Goal: Task Accomplishment & Management: Complete application form

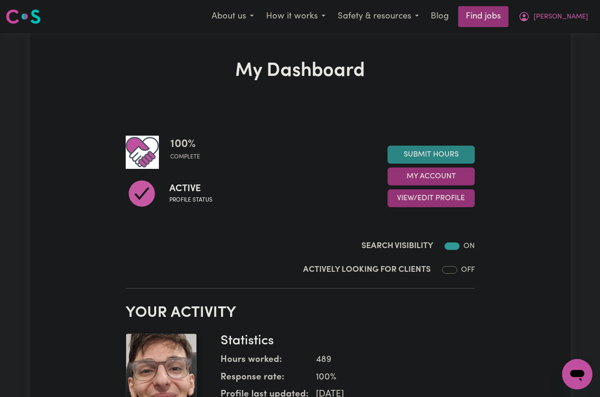
click at [447, 158] on link "Submit Hours" at bounding box center [430, 155] width 87 height 18
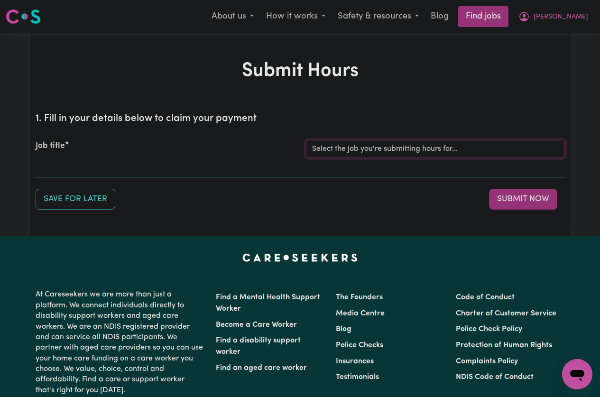
click at [407, 142] on select "Select the job you're submitting hours for... [Joseph] Care Worker needed in No…" at bounding box center [435, 149] width 259 height 18
select select "14211"
click at [306, 140] on select "Select the job you're submitting hours for... [Joseph] Care Worker needed in No…" at bounding box center [435, 149] width 259 height 18
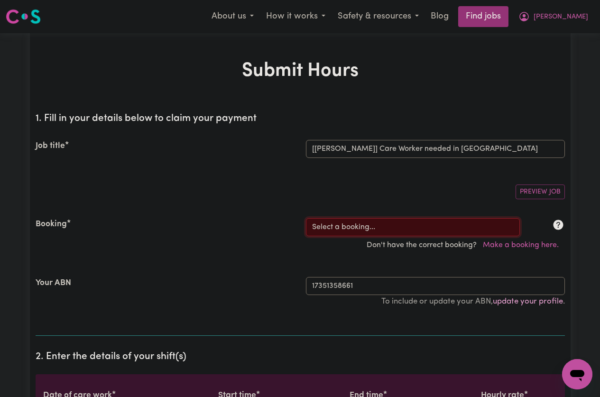
click at [372, 224] on select "Select a booking... Mon, July 28, 2025 - 03:30pm to 08:00pm (RECURRING) Mon, Au…" at bounding box center [413, 227] width 214 height 18
select select "339094"
click at [306, 218] on select "Select a booking... Mon, July 28, 2025 - 03:30pm to 08:00pm (RECURRING) Mon, Au…" at bounding box center [413, 227] width 214 height 18
type input "2025-08-14"
type input "14"
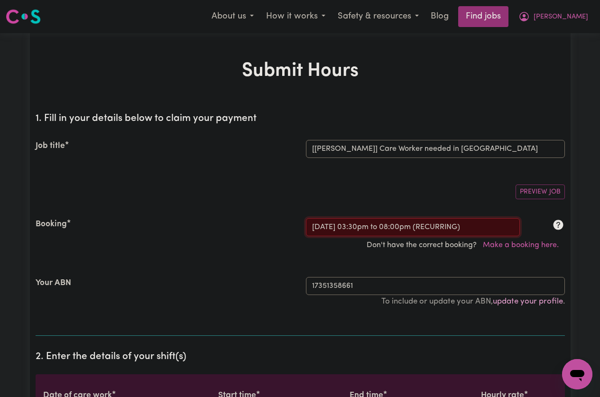
type input "8"
type input "2025"
type input "15:30"
type input "3"
type input "30"
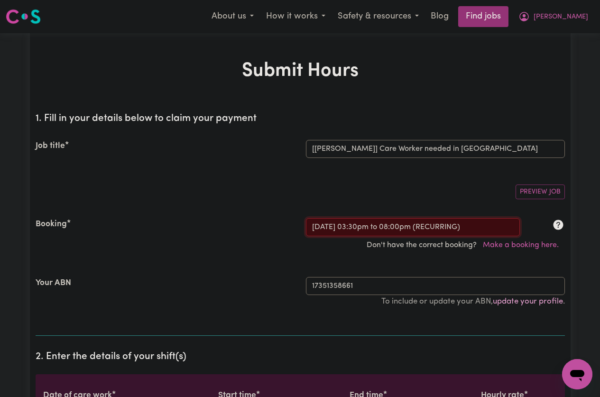
select select "pm"
type input "20:00"
type input "8"
type input "0"
select select "pm"
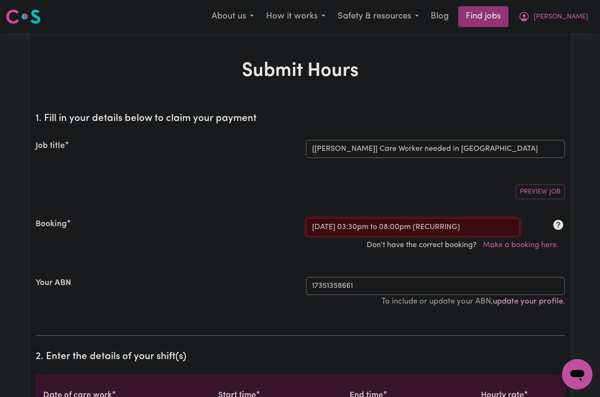
select select "51.98-Weekday"
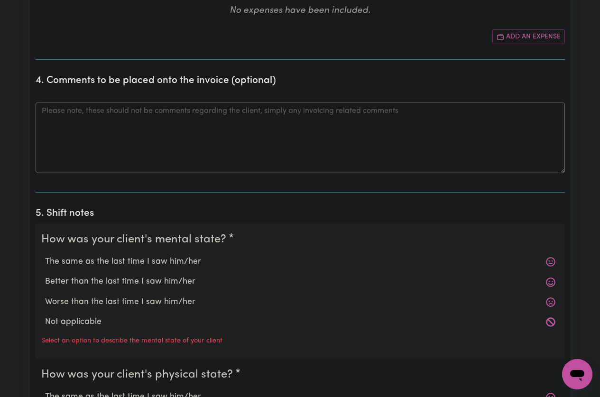
click at [138, 260] on label "The same as the last time I saw him/her" at bounding box center [300, 262] width 510 height 12
click at [45, 256] on input "The same as the last time I saw him/her" at bounding box center [45, 255] width 0 height 0
radio input "true"
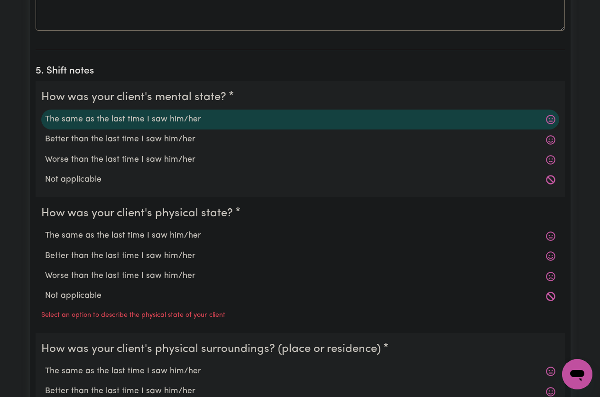
click at [130, 240] on label "The same as the last time I saw him/her" at bounding box center [300, 236] width 510 height 12
click at [45, 230] on input "The same as the last time I saw him/her" at bounding box center [45, 229] width 0 height 0
radio input "true"
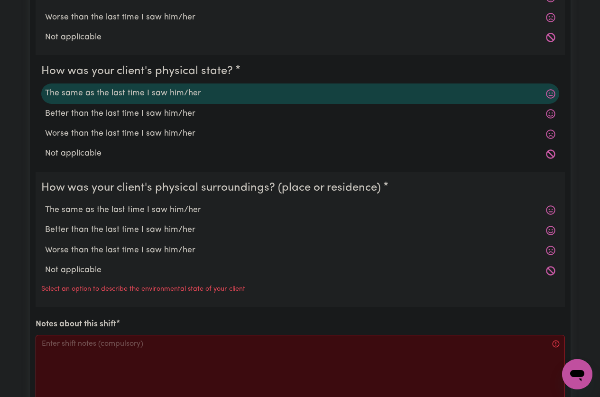
click at [127, 207] on label "The same as the last time I saw him/her" at bounding box center [300, 210] width 510 height 12
click at [45, 204] on input "The same as the last time I saw him/her" at bounding box center [45, 203] width 0 height 0
radio input "true"
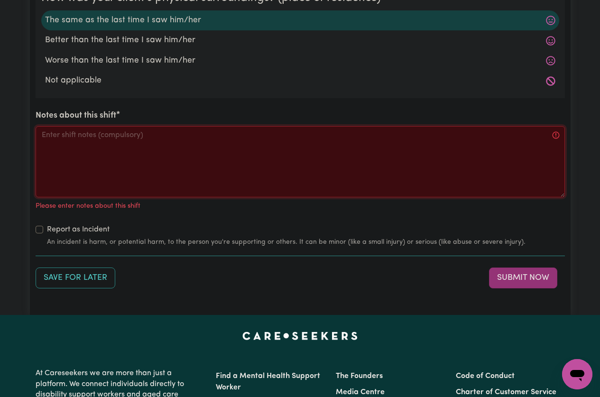
drag, startPoint x: 138, startPoint y: 159, endPoint x: 140, endPoint y: 151, distance: 8.3
click at [138, 159] on textarea "Notes about this shift" at bounding box center [300, 161] width 529 height 71
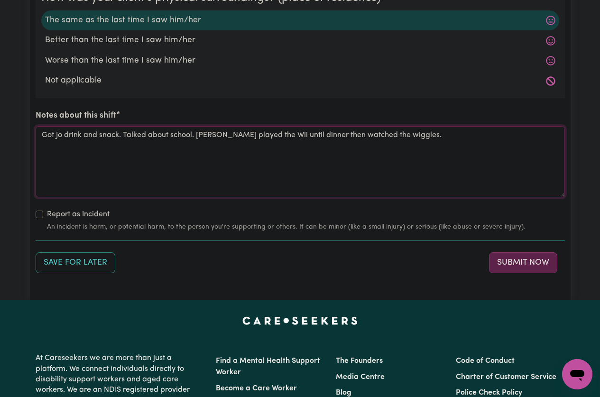
type textarea "Got Jo drink and snack. Talked about school. Jo played the Wii until dinner the…"
click at [536, 261] on button "Submit Now" at bounding box center [523, 262] width 68 height 21
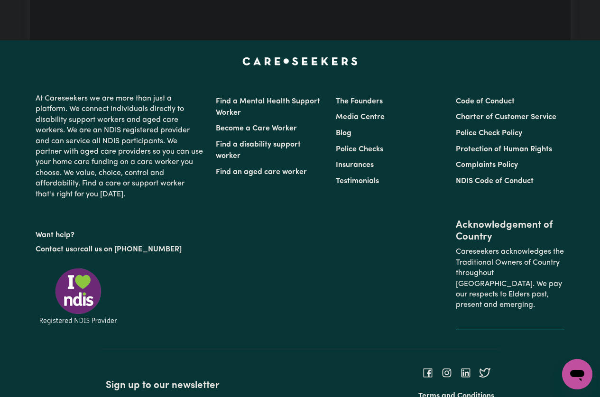
scroll to position [0, 0]
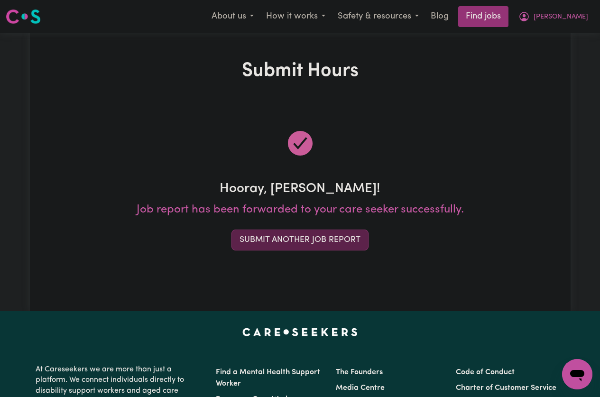
click at [314, 236] on button "Submit Another Job Report" at bounding box center [299, 240] width 137 height 21
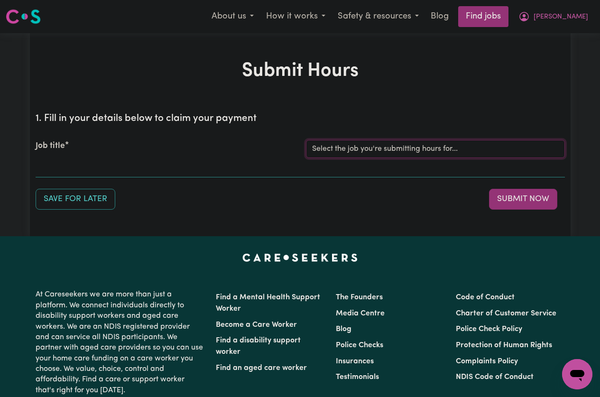
click at [366, 149] on select "Select the job you're submitting hours for... [Joseph] Care Worker needed in No…" at bounding box center [435, 149] width 259 height 18
select select "14211"
click at [306, 140] on select "Select the job you're submitting hours for... [Joseph] Care Worker needed in No…" at bounding box center [435, 149] width 259 height 18
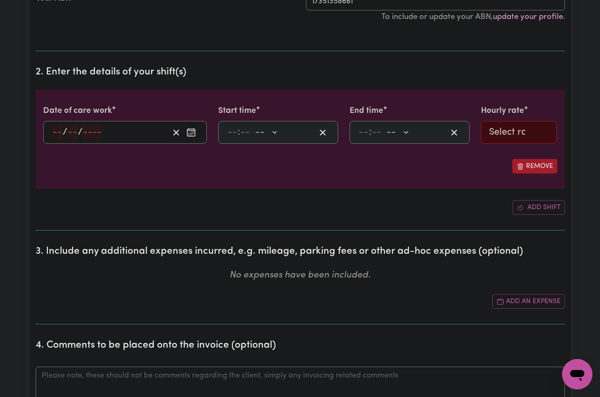
scroll to position [427, 0]
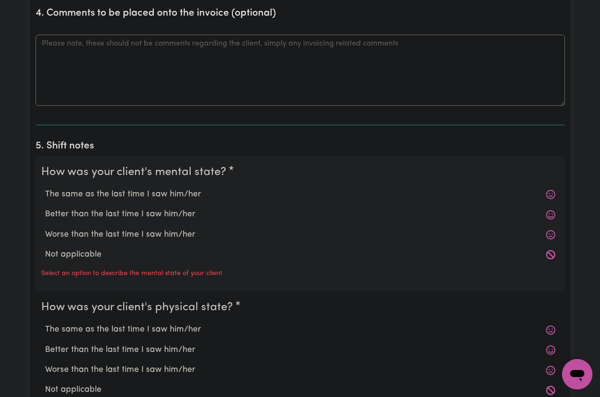
click at [118, 191] on label "The same as the last time I saw him/her" at bounding box center [300, 194] width 510 height 12
click at [45, 188] on input "The same as the last time I saw him/her" at bounding box center [45, 188] width 0 height 0
radio input "true"
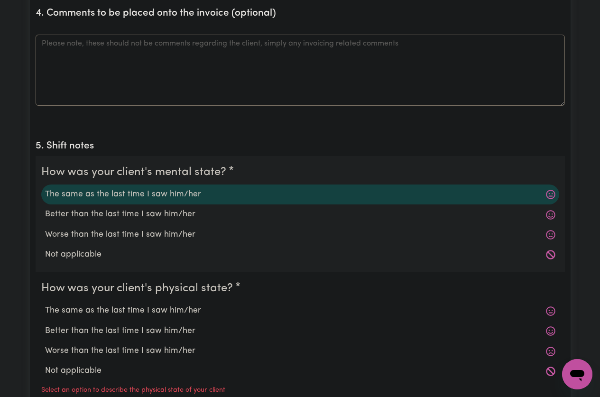
scroll to position [664, 0]
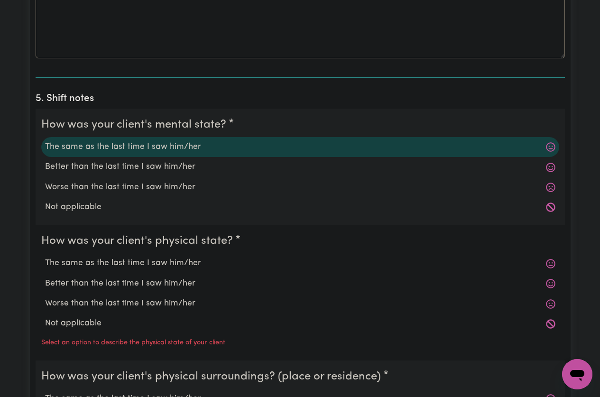
click at [132, 269] on label "The same as the last time I saw him/her" at bounding box center [300, 263] width 510 height 12
click at [45, 257] on input "The same as the last time I saw him/her" at bounding box center [45, 257] width 0 height 0
radio input "true"
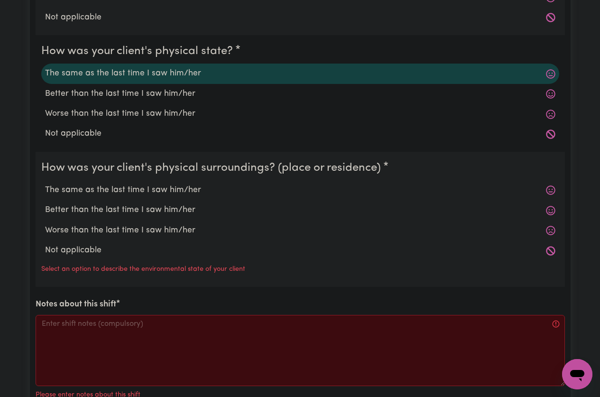
click at [101, 193] on label "The same as the last time I saw him/her" at bounding box center [300, 190] width 510 height 12
click at [45, 184] on input "The same as the last time I saw him/her" at bounding box center [45, 184] width 0 height 0
radio input "true"
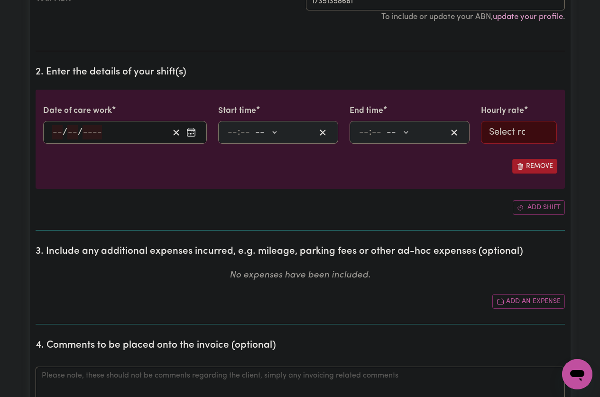
scroll to position [47, 0]
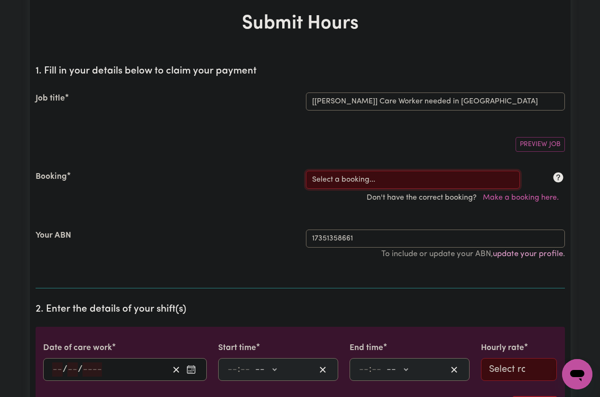
click at [343, 184] on select "Select a booking... Mon, July 28, 2025 - 03:30pm to 08:00pm (RECURRING) Mon, Au…" at bounding box center [413, 180] width 214 height 18
select select "339186"
click at [306, 171] on select "Select a booking... Mon, July 28, 2025 - 03:30pm to 08:00pm (RECURRING) Mon, Au…" at bounding box center [413, 180] width 214 height 18
type input "2025-08-15"
type input "15"
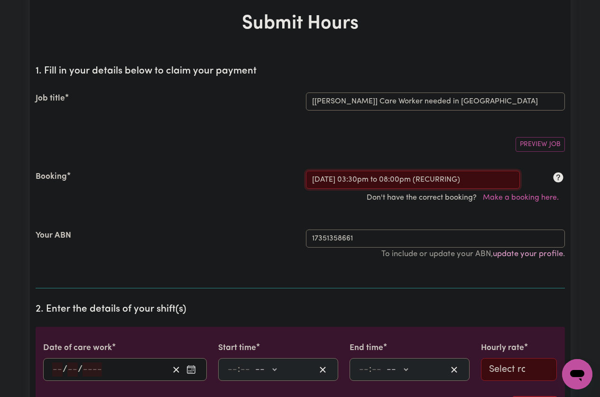
type input "8"
type input "2025"
type input "15:30"
type input "3"
type input "30"
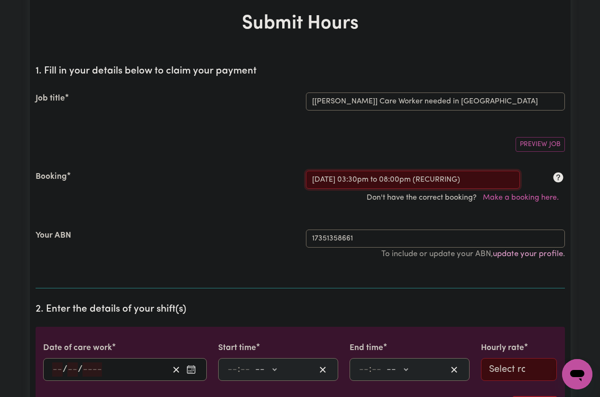
select select "pm"
type input "20:00"
type input "8"
type input "0"
select select "pm"
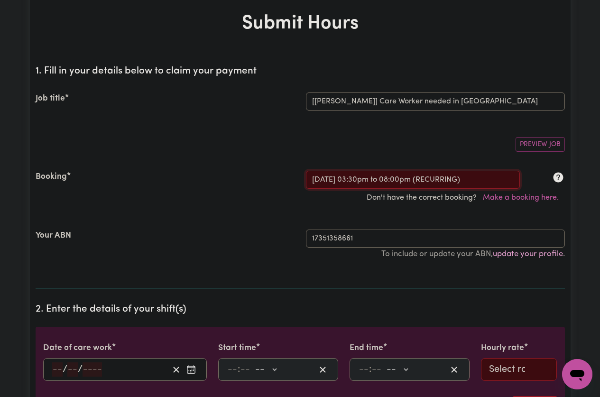
select select "51.98-Weekday"
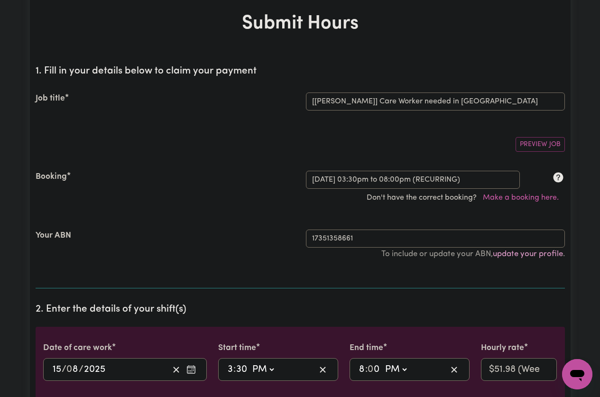
click at [375, 26] on h1 "Submit Hours" at bounding box center [300, 23] width 529 height 23
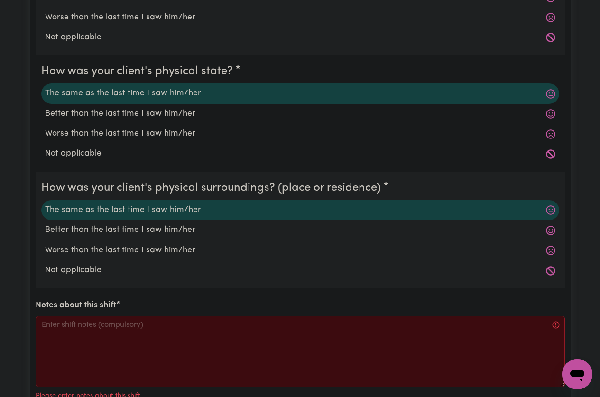
scroll to position [1091, 0]
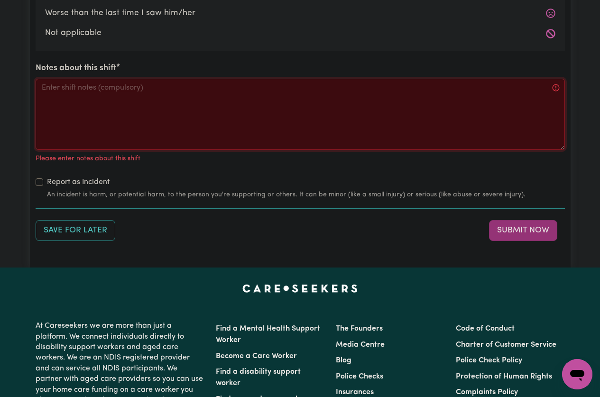
click at [207, 93] on textarea "Notes about this shift" at bounding box center [300, 114] width 529 height 71
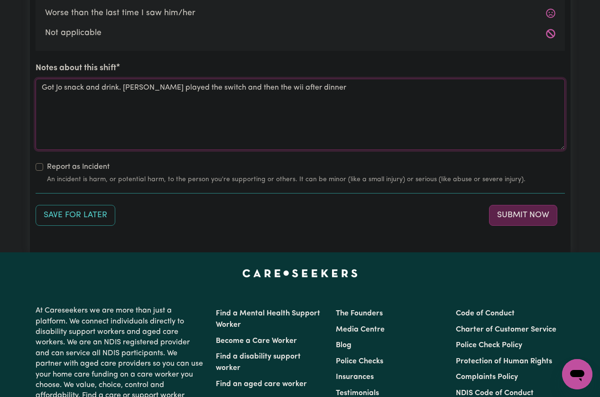
type textarea "Got Jo snack and drink. Jo played the switch and then the wii after dinner"
click at [510, 217] on button "Submit Now" at bounding box center [523, 215] width 68 height 21
drag, startPoint x: 510, startPoint y: 217, endPoint x: 515, endPoint y: 222, distance: 7.4
click at [515, 222] on div "Save for Later Submit Now" at bounding box center [300, 215] width 529 height 21
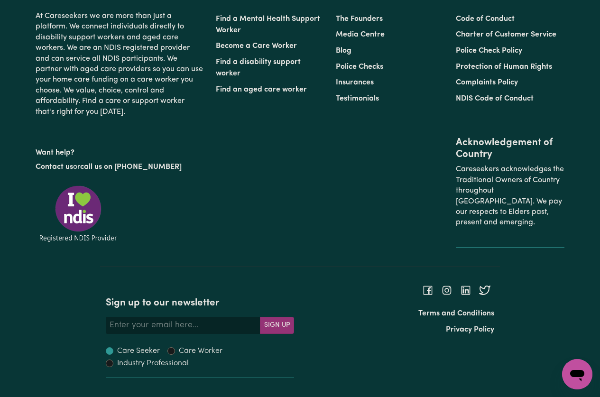
scroll to position [0, 0]
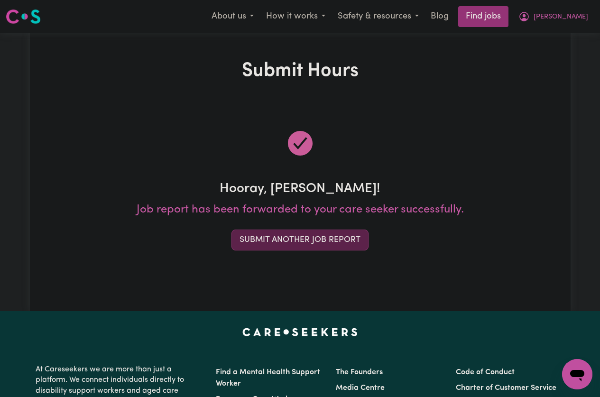
click at [312, 239] on button "Submit Another Job Report" at bounding box center [299, 240] width 137 height 21
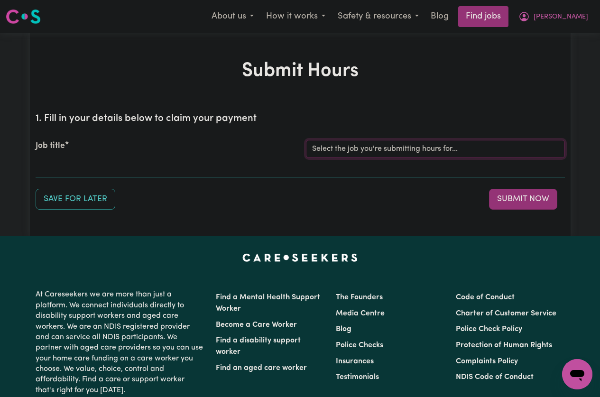
click at [373, 144] on select "Select the job you're submitting hours for... [Joseph] Care Worker needed in No…" at bounding box center [435, 149] width 259 height 18
select select "14211"
click at [306, 140] on select "Select the job you're submitting hours for... [Joseph] Care Worker needed in No…" at bounding box center [435, 149] width 259 height 18
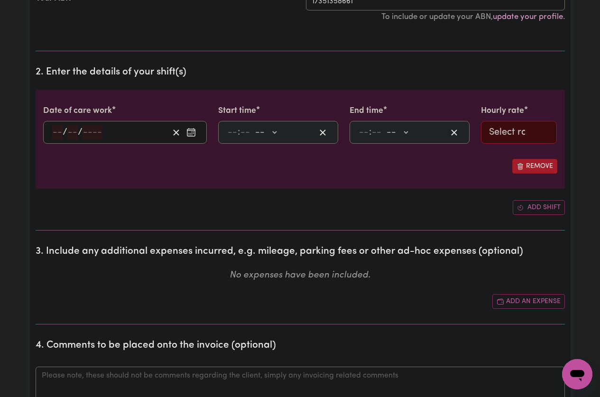
scroll to position [142, 0]
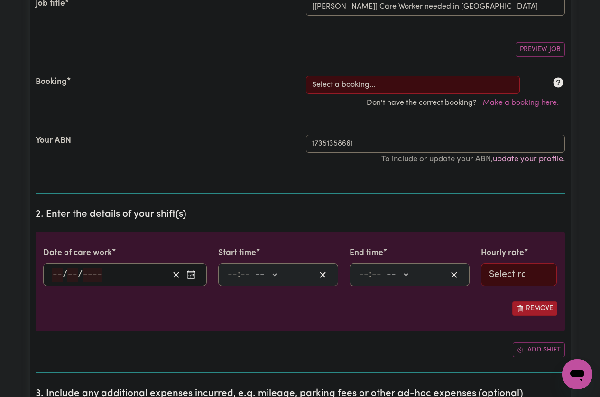
click at [381, 94] on div "Don't have the correct booking? Make a booking here." at bounding box center [300, 103] width 541 height 18
click at [380, 92] on select "Select a booking... Mon, July 28, 2025 - 03:30pm to 08:00pm (RECURRING) Mon, Au…" at bounding box center [413, 85] width 214 height 18
click at [359, 79] on select "Select a booking... Mon, July 28, 2025 - 03:30pm to 08:00pm (RECURRING) Mon, Au…" at bounding box center [413, 85] width 214 height 18
select select "337271"
click at [306, 76] on select "Select a booking... Mon, July 28, 2025 - 03:30pm to 08:00pm (RECURRING) Mon, Au…" at bounding box center [413, 85] width 214 height 18
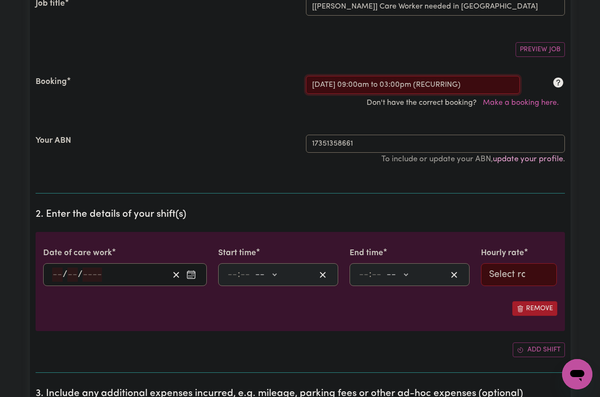
type input "2025-08-16"
type input "16"
type input "8"
type input "2025"
type input "09:00"
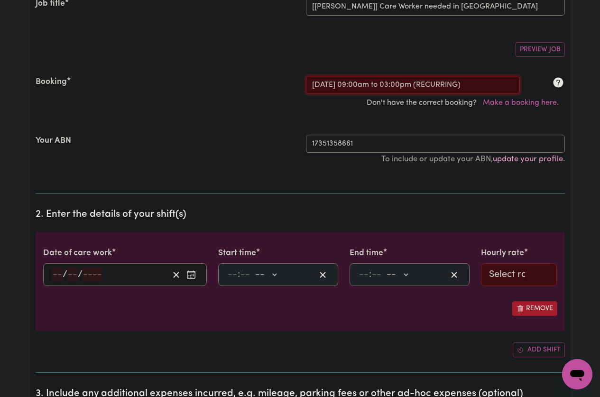
type input "9"
type input "0"
select select "am"
type input "15:00"
type input "3"
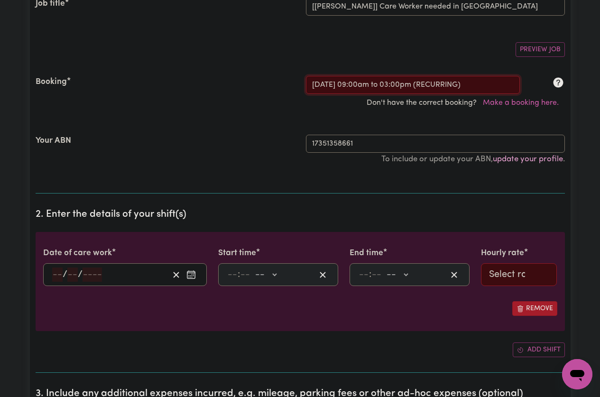
type input "0"
select select "pm"
select select "62.37-Saturday"
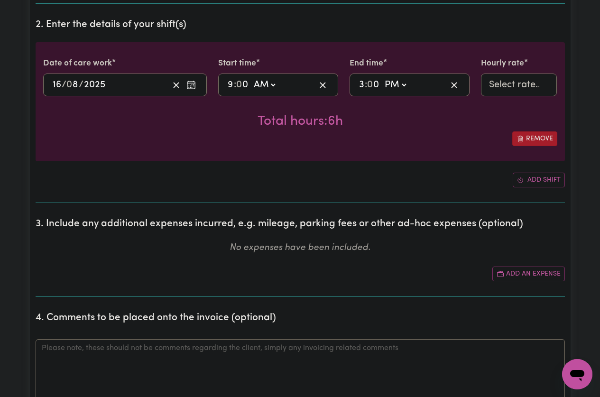
scroll to position [474, 0]
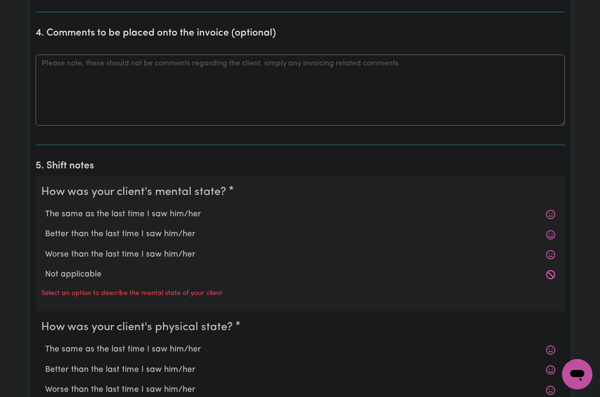
click at [152, 219] on label "The same as the last time I saw him/her" at bounding box center [300, 214] width 510 height 12
click at [45, 208] on input "The same as the last time I saw him/her" at bounding box center [45, 208] width 0 height 0
radio input "true"
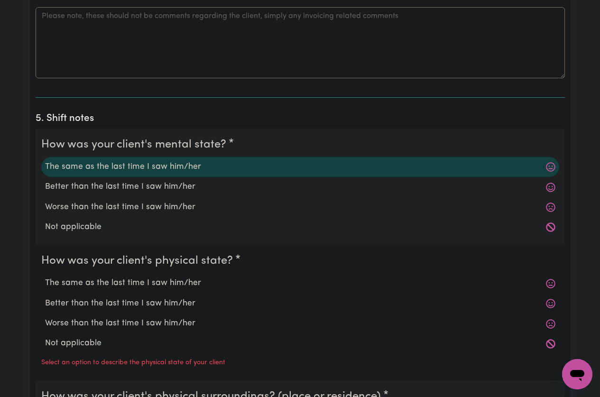
click at [145, 279] on label "The same as the last time I saw him/her" at bounding box center [300, 283] width 510 height 12
click at [45, 277] on input "The same as the last time I saw him/her" at bounding box center [45, 276] width 0 height 0
radio input "true"
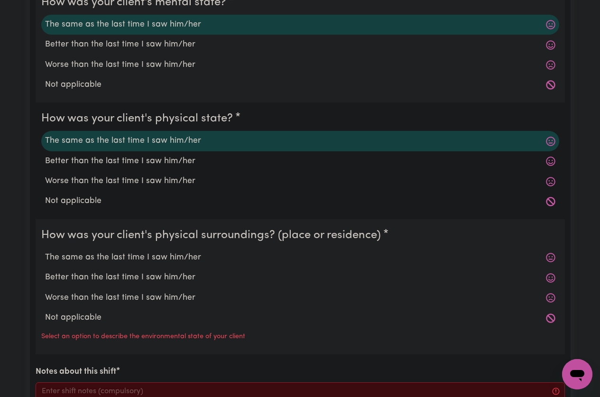
click at [145, 263] on label "The same as the last time I saw him/her" at bounding box center [300, 257] width 510 height 12
click at [45, 251] on input "The same as the last time I saw him/her" at bounding box center [45, 251] width 0 height 0
radio input "true"
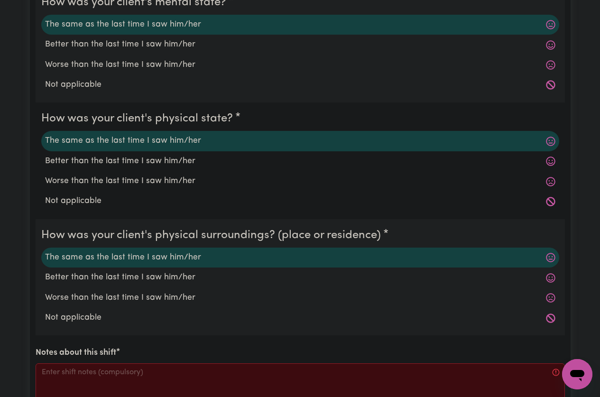
scroll to position [948, 0]
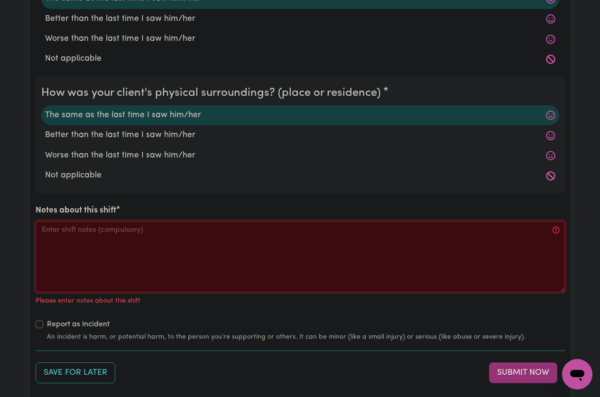
click at [152, 247] on textarea "Notes about this shift" at bounding box center [300, 256] width 529 height 71
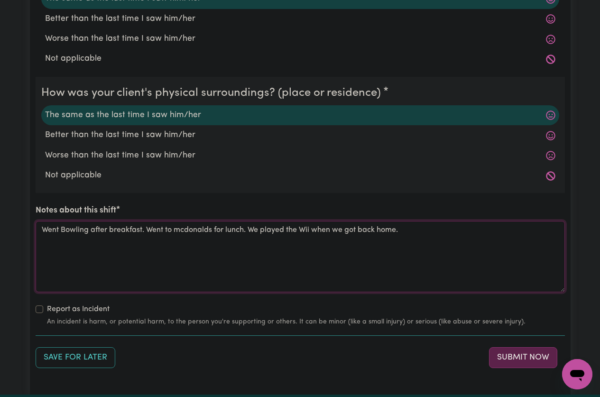
type textarea "Went Bowling after breakfast. Went to mcdonalds for lunch. We played the Wii wh…"
click at [529, 357] on button "Submit Now" at bounding box center [523, 357] width 68 height 21
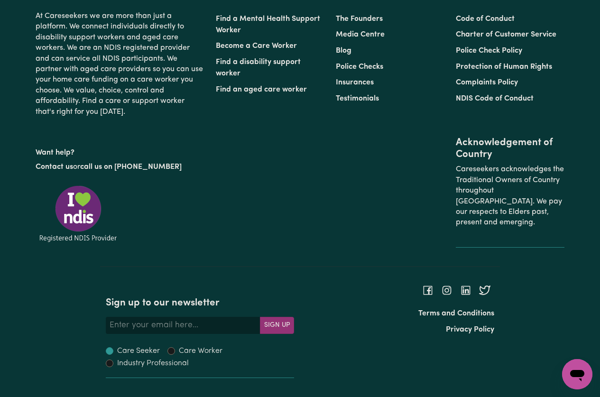
scroll to position [0, 0]
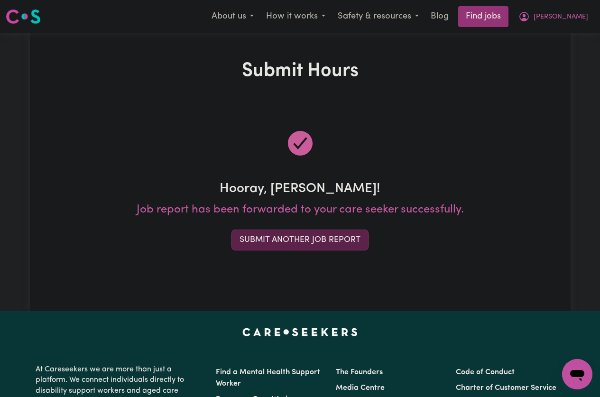
click at [328, 236] on button "Submit Another Job Report" at bounding box center [299, 240] width 137 height 21
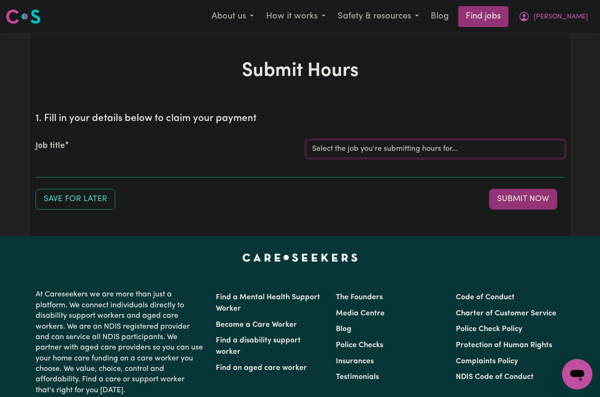
click at [408, 150] on select "Select the job you're submitting hours for... [Joseph] Care Worker needed in No…" at bounding box center [435, 149] width 259 height 18
select select "14211"
click at [306, 140] on select "Select the job you're submitting hours for... [Joseph] Care Worker needed in No…" at bounding box center [435, 149] width 259 height 18
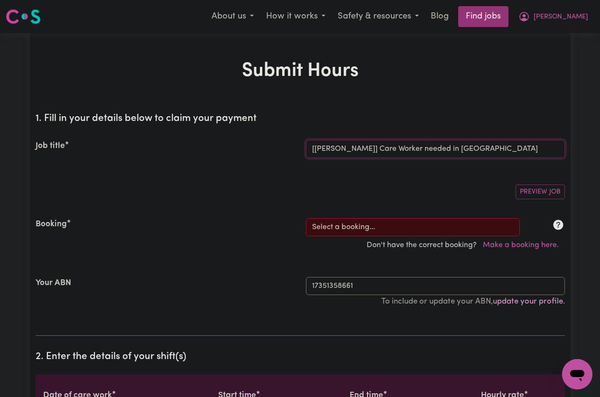
click at [347, 154] on select "Select the job you're submitting hours for... [Joseph] Care Worker needed in No…" at bounding box center [435, 149] width 259 height 18
click at [355, 225] on select "Select a booking... Mon, July 28, 2025 - 03:30pm to 08:00pm (RECURRING) Mon, Au…" at bounding box center [413, 227] width 214 height 18
select select "339095"
click at [306, 218] on select "Select a booking... Mon, July 28, 2025 - 03:30pm to 08:00pm (RECURRING) Mon, Au…" at bounding box center [413, 227] width 214 height 18
type input "2025-08-21"
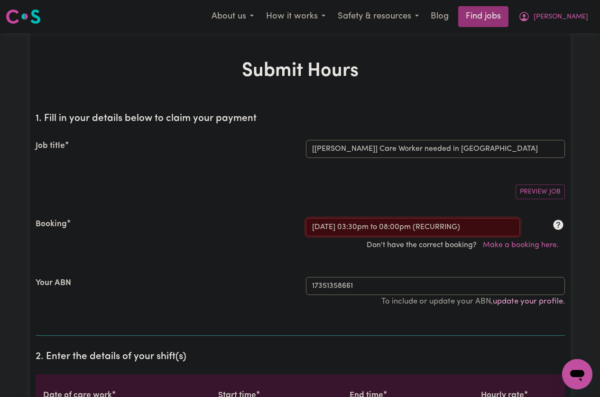
type input "21"
type input "8"
type input "2025"
type input "15:30"
type input "3"
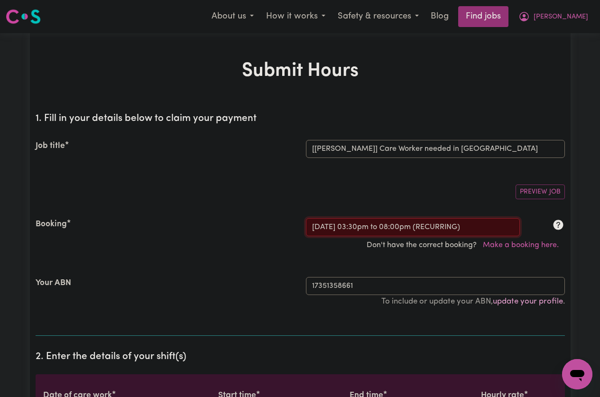
type input "30"
select select "pm"
type input "20:00"
type input "8"
type input "0"
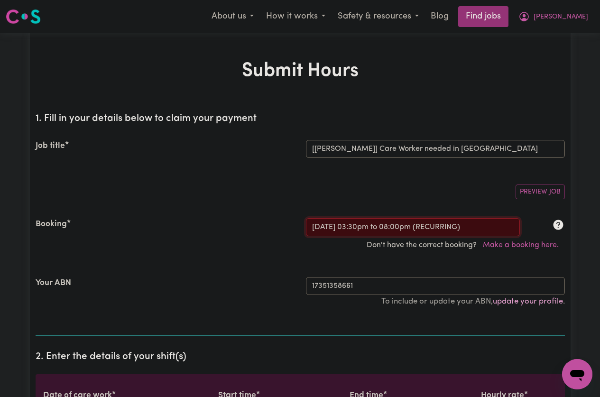
select select "pm"
select select "51.98-Weekday"
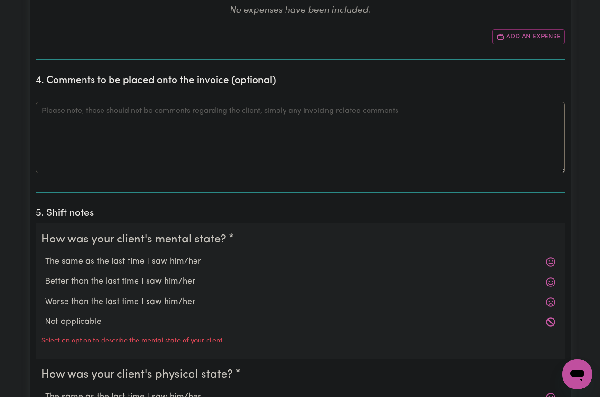
scroll to position [616, 0]
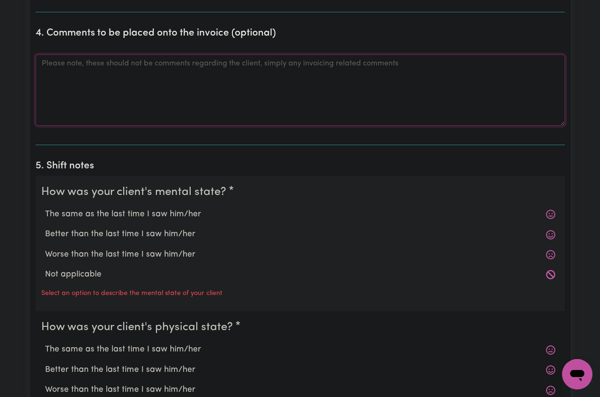
click at [181, 91] on textarea "Comments" at bounding box center [300, 90] width 529 height 71
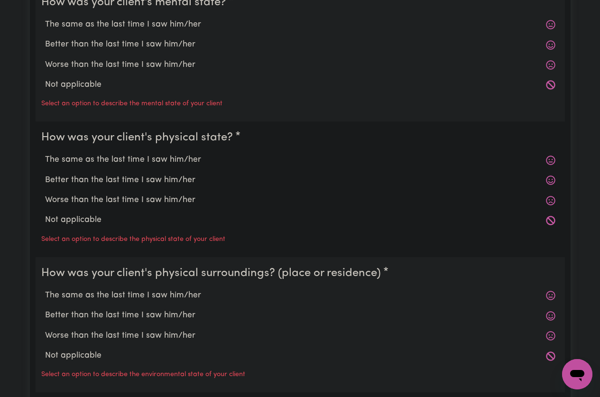
click at [115, 29] on label "The same as the last time I saw him/her" at bounding box center [300, 24] width 510 height 12
click at [45, 18] on input "The same as the last time I saw him/her" at bounding box center [45, 18] width 0 height 0
radio input "true"
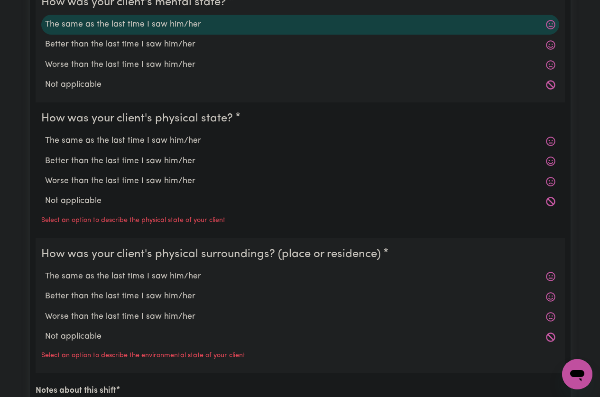
click at [118, 141] on label "The same as the last time I saw him/her" at bounding box center [300, 141] width 510 height 12
click at [45, 135] on input "The same as the last time I saw him/her" at bounding box center [45, 134] width 0 height 0
radio input "true"
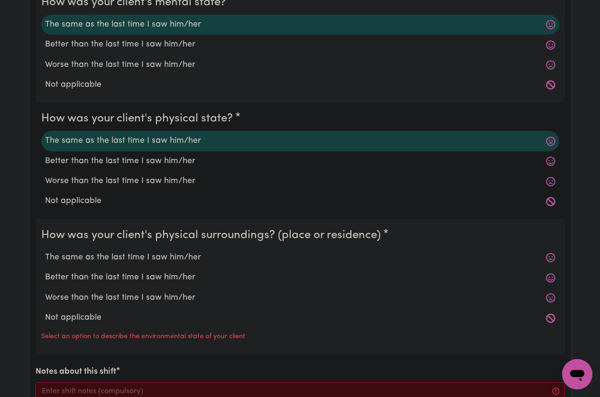
click at [109, 257] on label "The same as the last time I saw him/her" at bounding box center [300, 257] width 510 height 12
click at [45, 251] on input "The same as the last time I saw him/her" at bounding box center [45, 251] width 0 height 0
radio input "true"
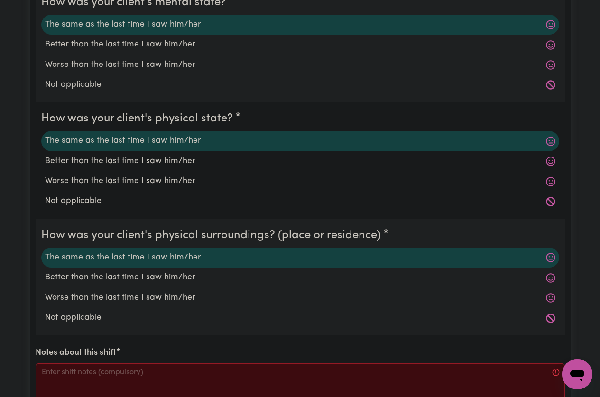
scroll to position [901, 0]
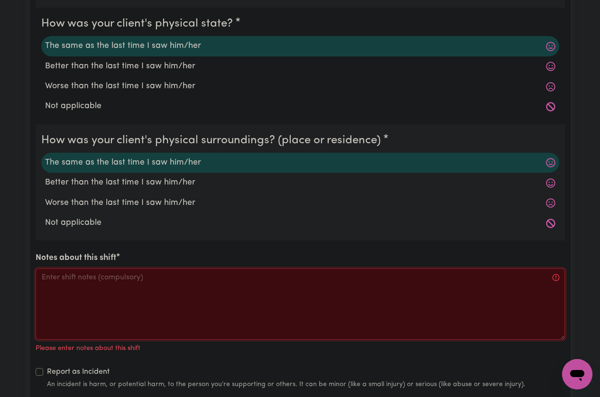
click at [126, 285] on textarea "Notes about this shift" at bounding box center [300, 303] width 529 height 71
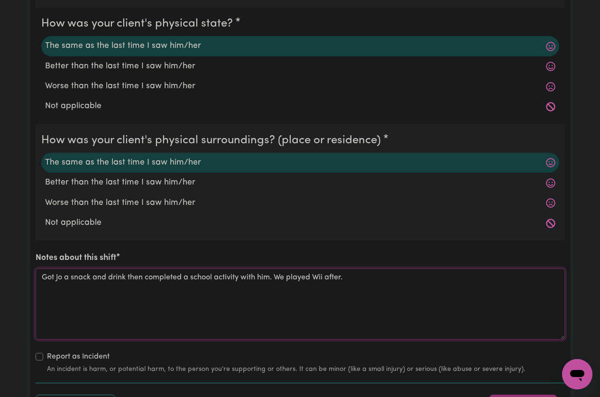
scroll to position [1091, 0]
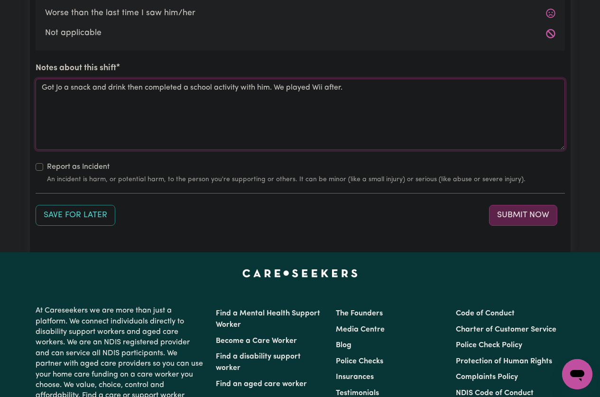
type textarea "Got Jo a snack and drink then completed a school activity with him. We played W…"
drag, startPoint x: 531, startPoint y: 216, endPoint x: 524, endPoint y: 216, distance: 6.2
click at [531, 216] on button "Submit Now" at bounding box center [523, 215] width 68 height 21
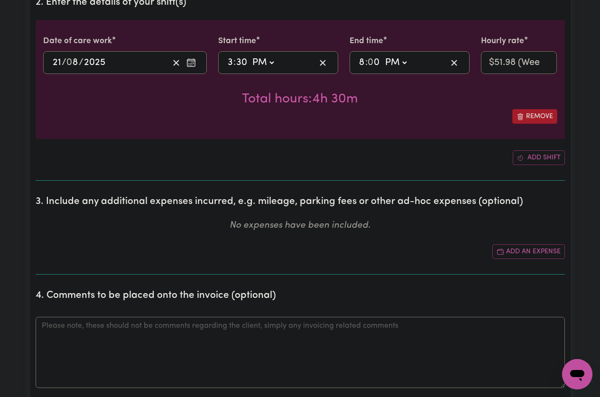
scroll to position [0, 0]
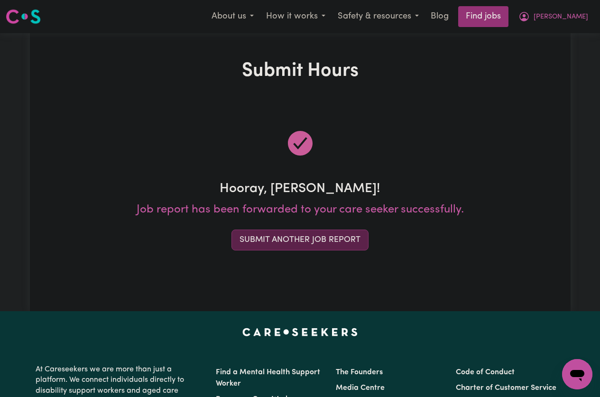
click at [308, 240] on button "Submit Another Job Report" at bounding box center [299, 240] width 137 height 21
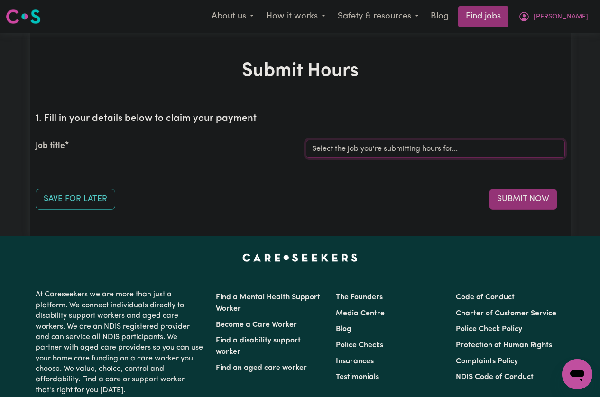
click at [367, 150] on select "Select the job you're submitting hours for... [Joseph] Care Worker needed in No…" at bounding box center [435, 149] width 259 height 18
select select "14211"
click at [306, 140] on select "Select the job you're submitting hours for... [Joseph] Care Worker needed in No…" at bounding box center [435, 149] width 259 height 18
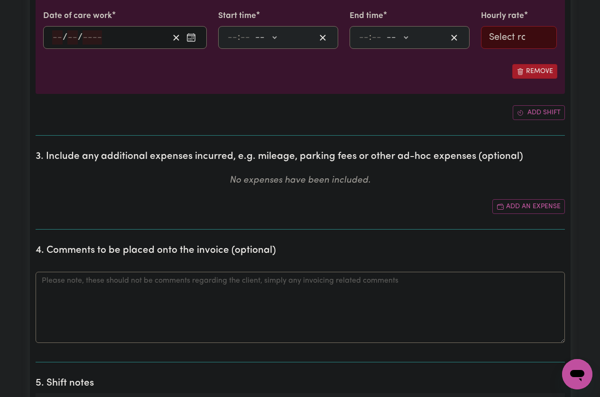
scroll to position [522, 0]
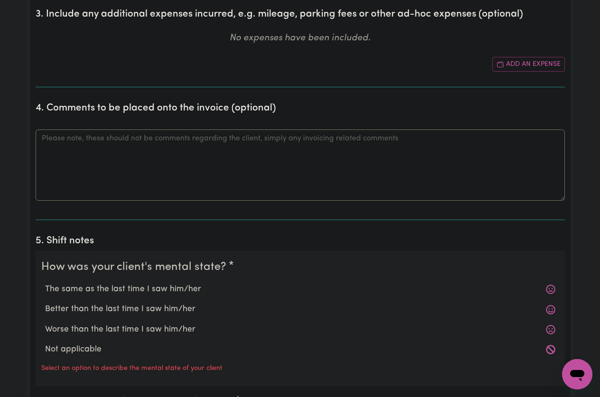
click at [148, 287] on label "The same as the last time I saw him/her" at bounding box center [300, 289] width 510 height 12
click at [45, 283] on input "The same as the last time I saw him/her" at bounding box center [45, 283] width 0 height 0
radio input "true"
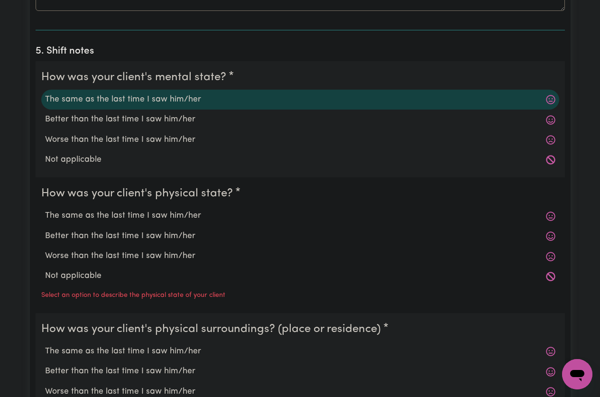
click at [116, 219] on label "The same as the last time I saw him/her" at bounding box center [300, 216] width 510 height 12
click at [45, 210] on input "The same as the last time I saw him/her" at bounding box center [45, 209] width 0 height 0
radio input "true"
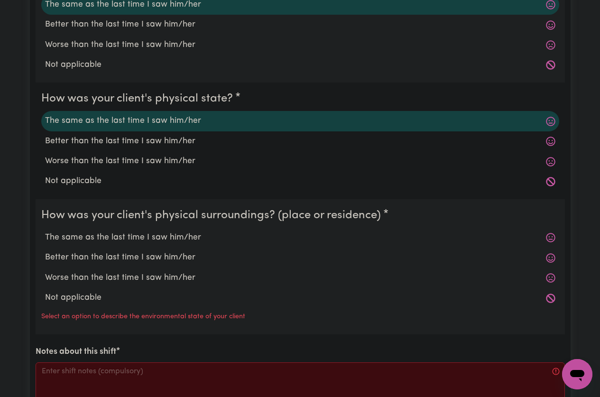
click at [117, 231] on label "The same as the last time I saw him/her" at bounding box center [300, 237] width 510 height 12
click at [45, 231] on input "The same as the last time I saw him/her" at bounding box center [45, 231] width 0 height 0
radio input "true"
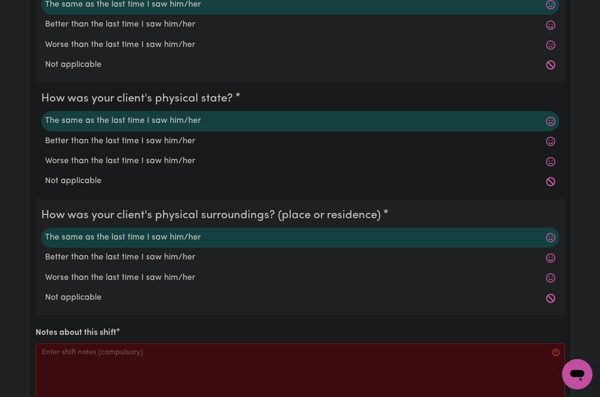
scroll to position [996, 0]
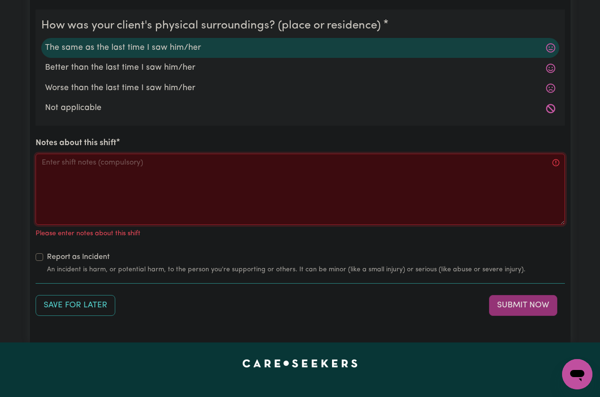
click at [123, 188] on textarea "Notes about this shift" at bounding box center [300, 189] width 529 height 71
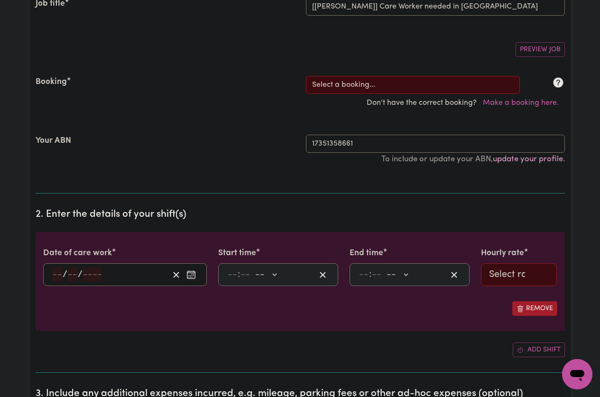
scroll to position [47, 0]
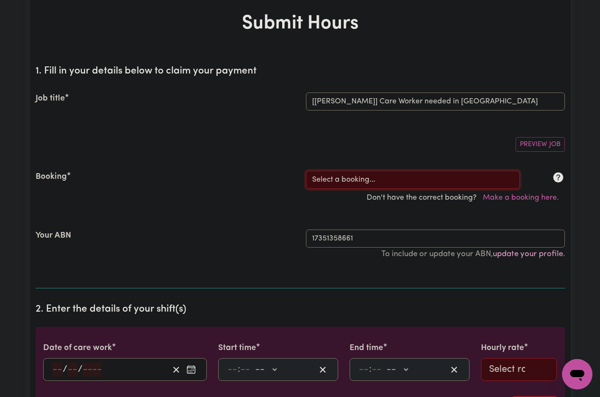
click at [342, 178] on select "Select a booking... Mon, July 28, 2025 - 03:30pm to 08:00pm (RECURRING) Mon, Au…" at bounding box center [413, 180] width 214 height 18
click at [341, 179] on select "Select a booking... Mon, July 28, 2025 - 03:30pm to 08:00pm (RECURRING) Mon, Au…" at bounding box center [413, 180] width 214 height 18
select select "339187"
click at [306, 171] on select "Select a booking... Mon, July 28, 2025 - 03:30pm to 08:00pm (RECURRING) Mon, Au…" at bounding box center [413, 180] width 214 height 18
type input "2025-08-22"
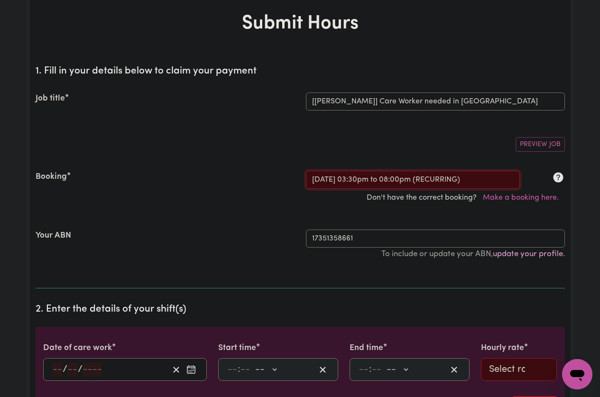
type input "22"
type input "8"
type input "2025"
type input "15:30"
type input "3"
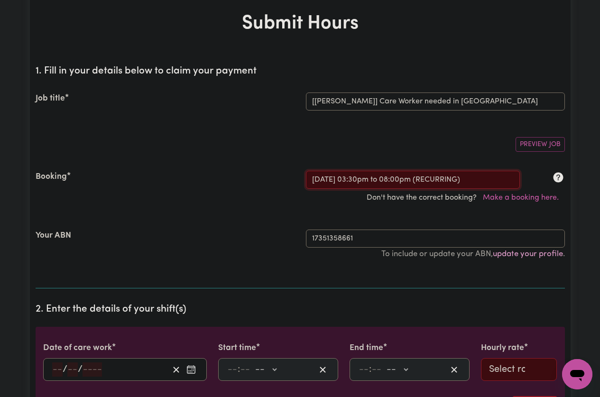
type input "30"
select select "pm"
type input "20:00"
type input "8"
type input "0"
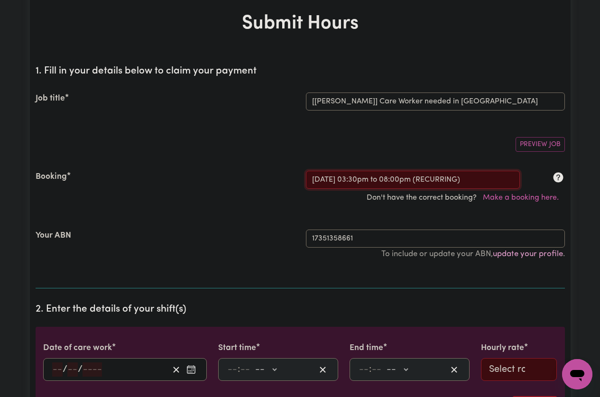
select select "pm"
select select "51.98-Weekday"
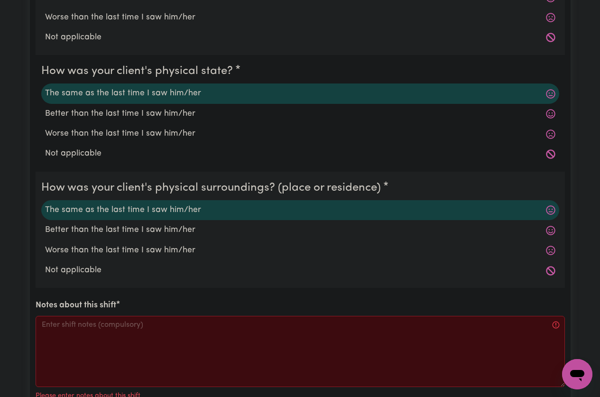
scroll to position [948, 0]
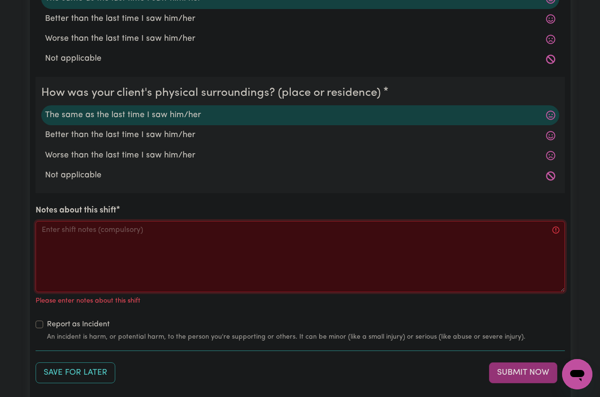
click at [127, 261] on textarea "Notes about this shift" at bounding box center [300, 256] width 529 height 71
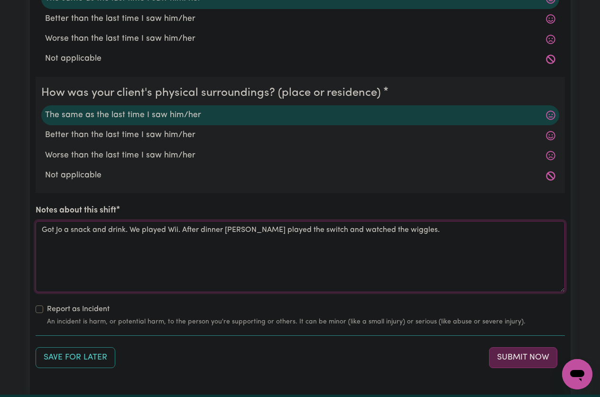
type textarea "Got Jo a snack and drink. We played Wii. After dinner Jo played the switch and …"
click at [523, 359] on button "Submit Now" at bounding box center [523, 357] width 68 height 21
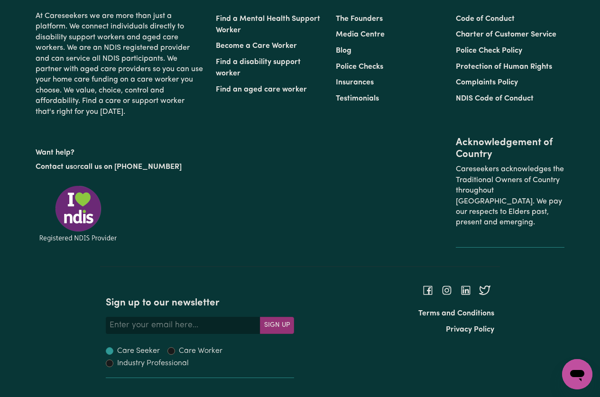
scroll to position [0, 0]
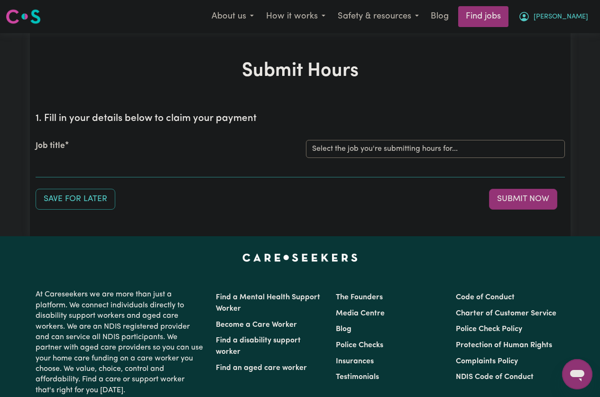
click at [584, 13] on span "[PERSON_NAME]" at bounding box center [560, 17] width 55 height 10
click at [552, 33] on link "My Account" at bounding box center [556, 37] width 75 height 18
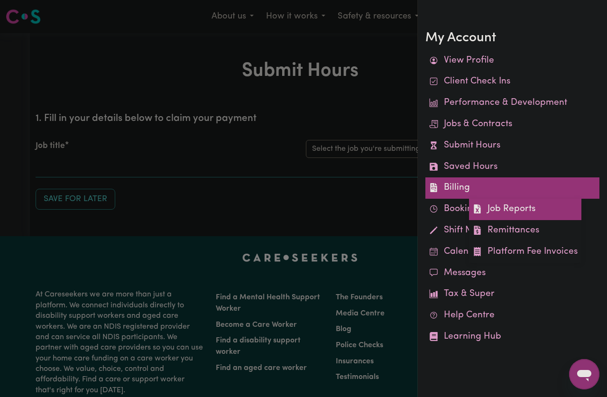
click at [488, 205] on link "Job Reports" at bounding box center [525, 209] width 112 height 21
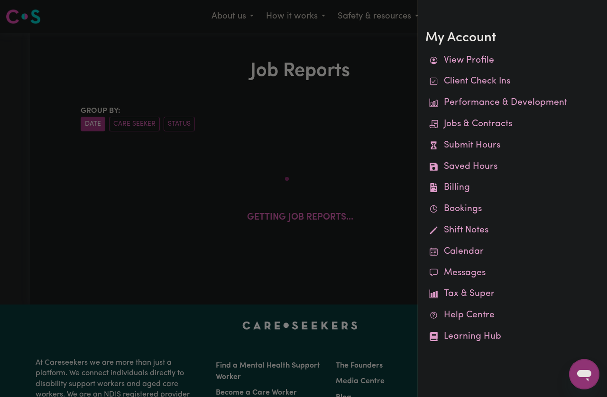
click at [313, 175] on div at bounding box center [303, 198] width 607 height 397
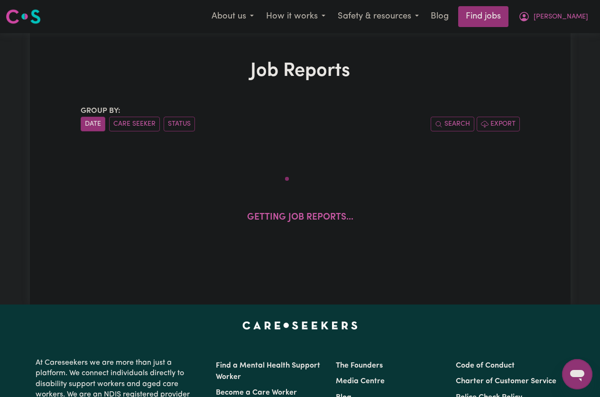
scroll to position [47, 0]
